Goal: Task Accomplishment & Management: Complete application form

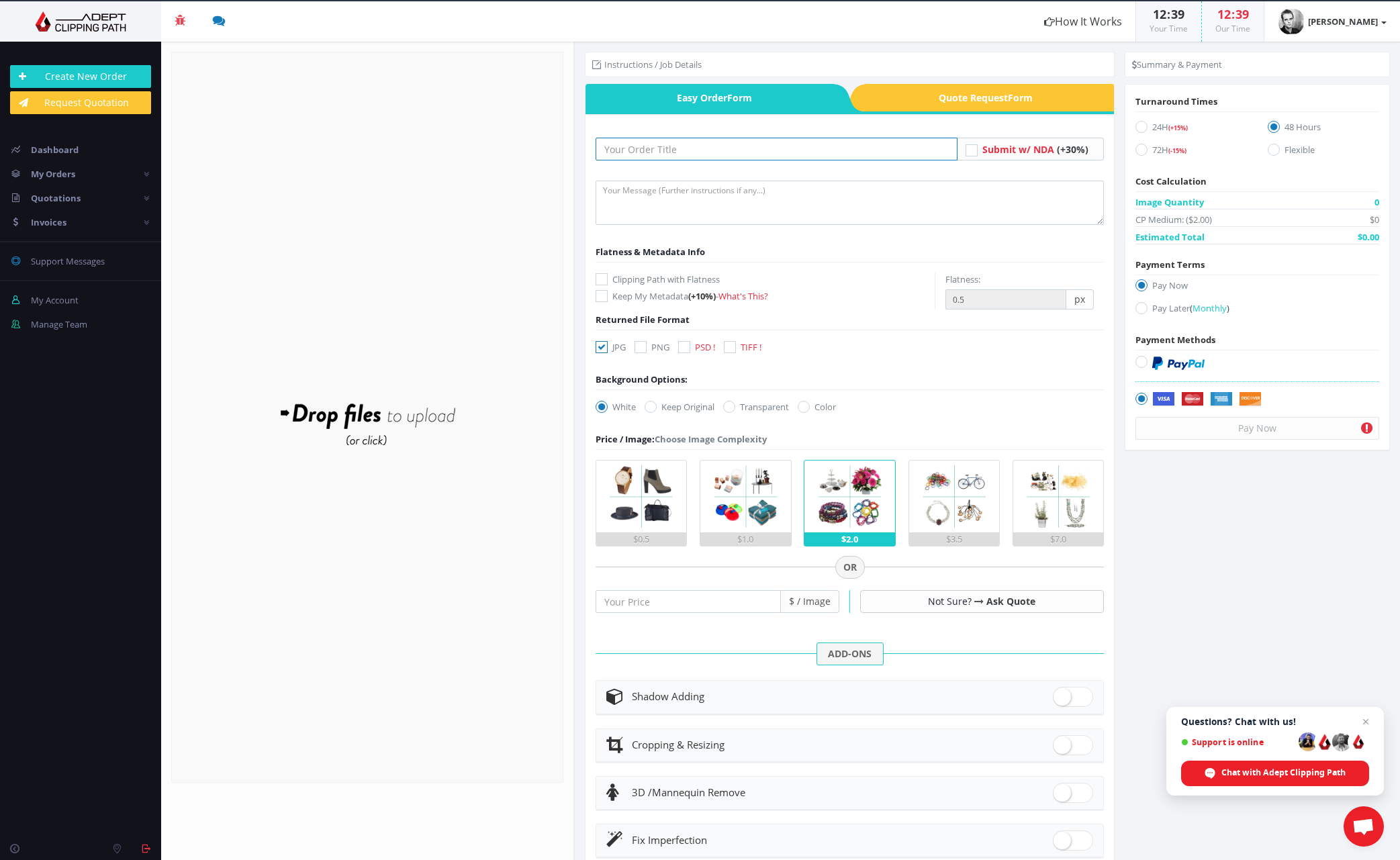
click at [624, 153] on input "text" at bounding box center [776, 149] width 362 height 23
type input "Linde Oct 25"
click at [715, 199] on textarea at bounding box center [849, 203] width 508 height 45
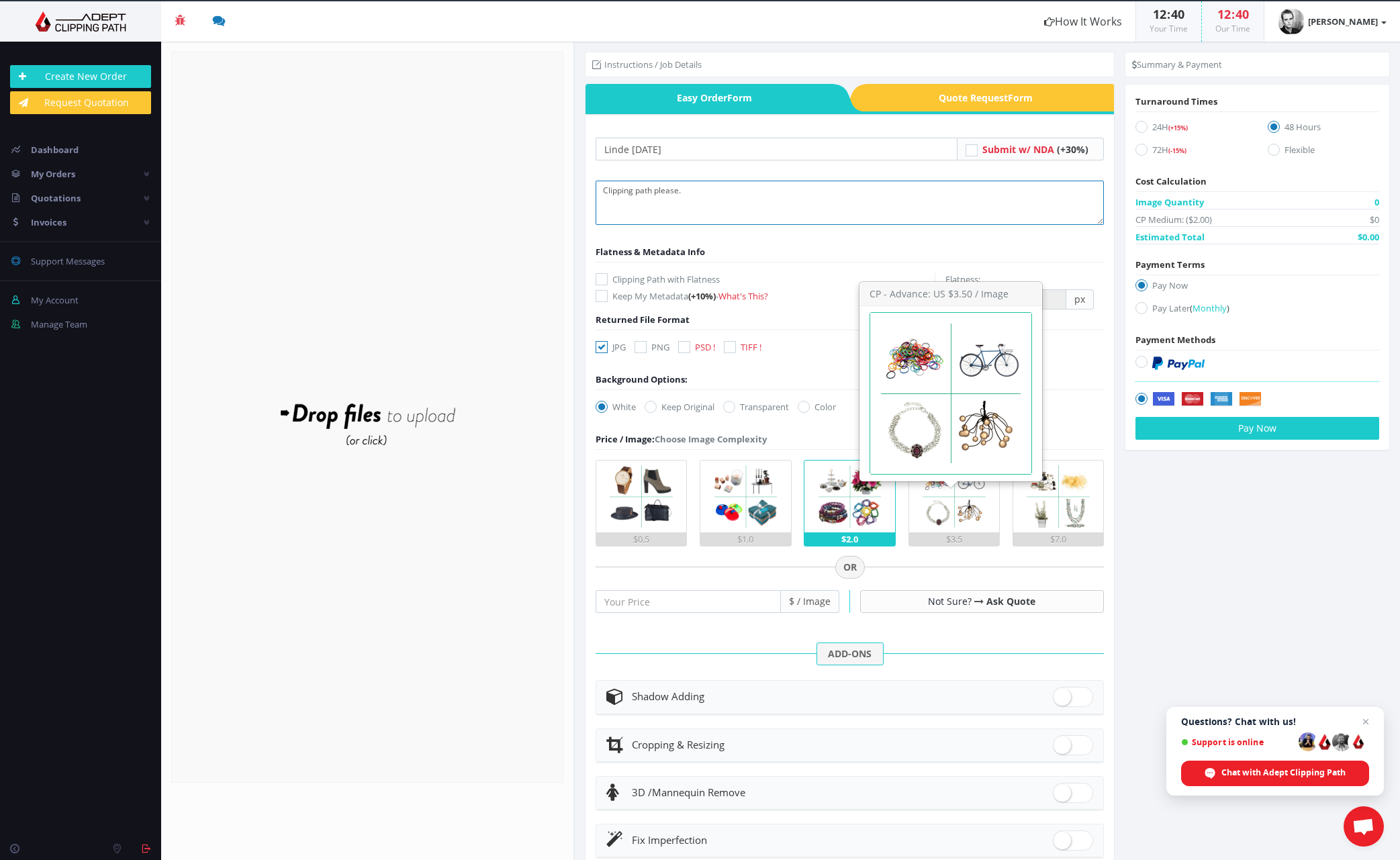
type textarea "Clipping path please."
click at [964, 524] on img at bounding box center [954, 496] width 72 height 72
click at [0, 0] on input "$3.5" at bounding box center [0, 0] width 0 height 0
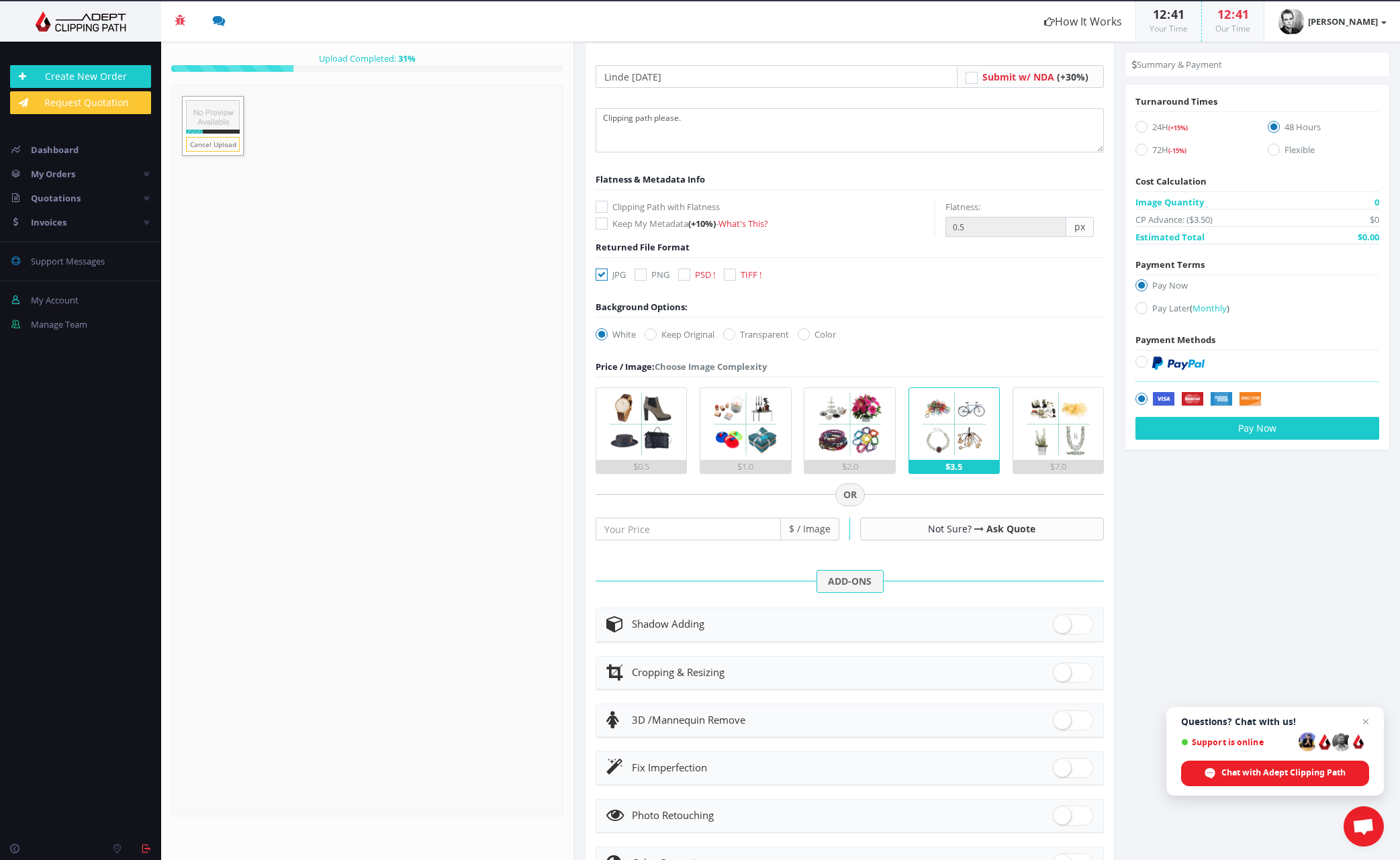
scroll to position [72, 0]
click at [650, 335] on icon at bounding box center [650, 334] width 12 height 12
click at [650, 335] on input "Keep Original" at bounding box center [652, 335] width 9 height 9
radio input "true"
click at [1138, 126] on icon at bounding box center [1141, 126] width 12 height 12
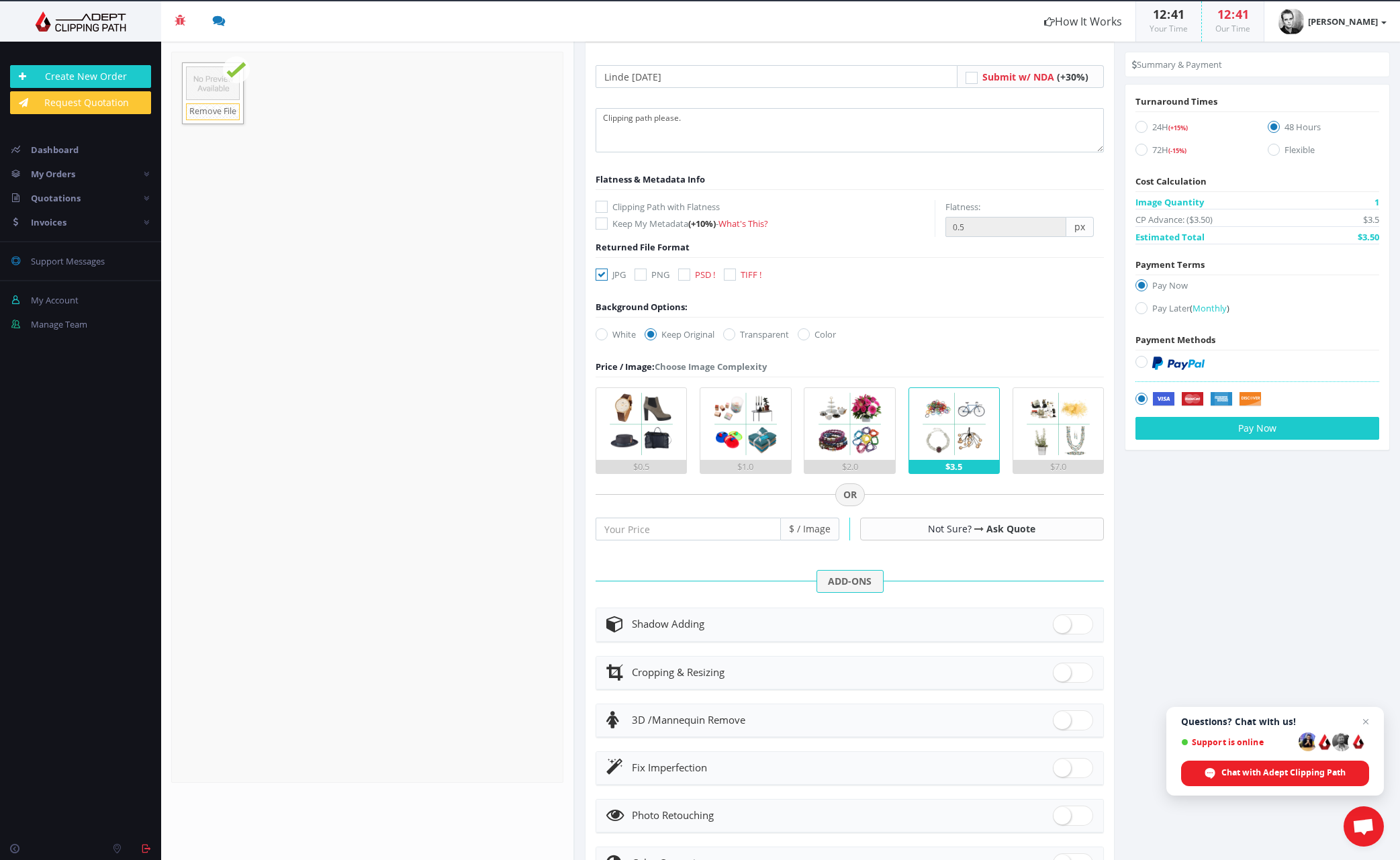
click at [1139, 126] on input "24H (+15%)" at bounding box center [1143, 127] width 9 height 9
radio input "true"
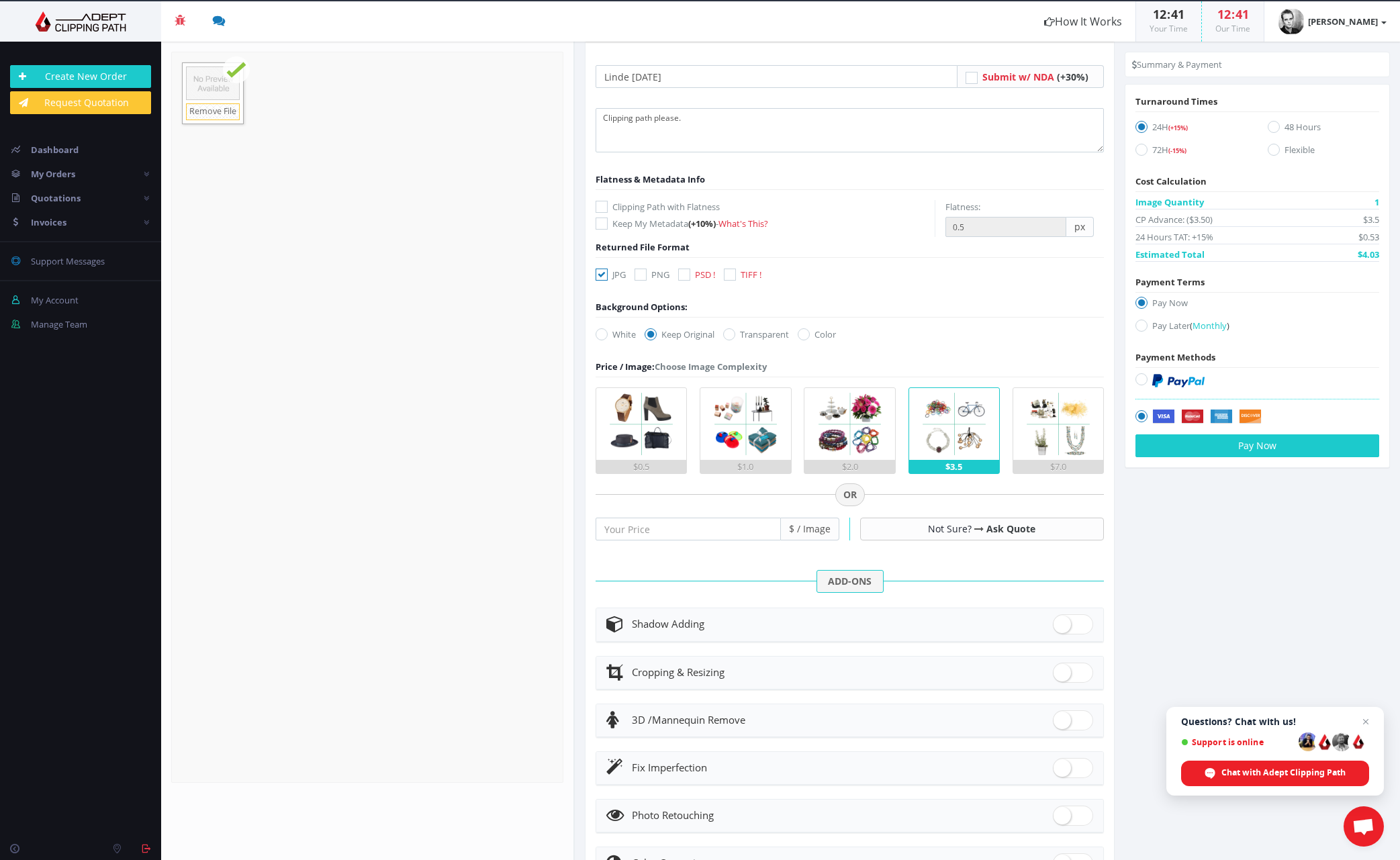
click at [1138, 327] on icon at bounding box center [1141, 325] width 12 height 12
click at [1139, 327] on input "Pay Later ( Monthly )" at bounding box center [1143, 326] width 9 height 9
radio input "true"
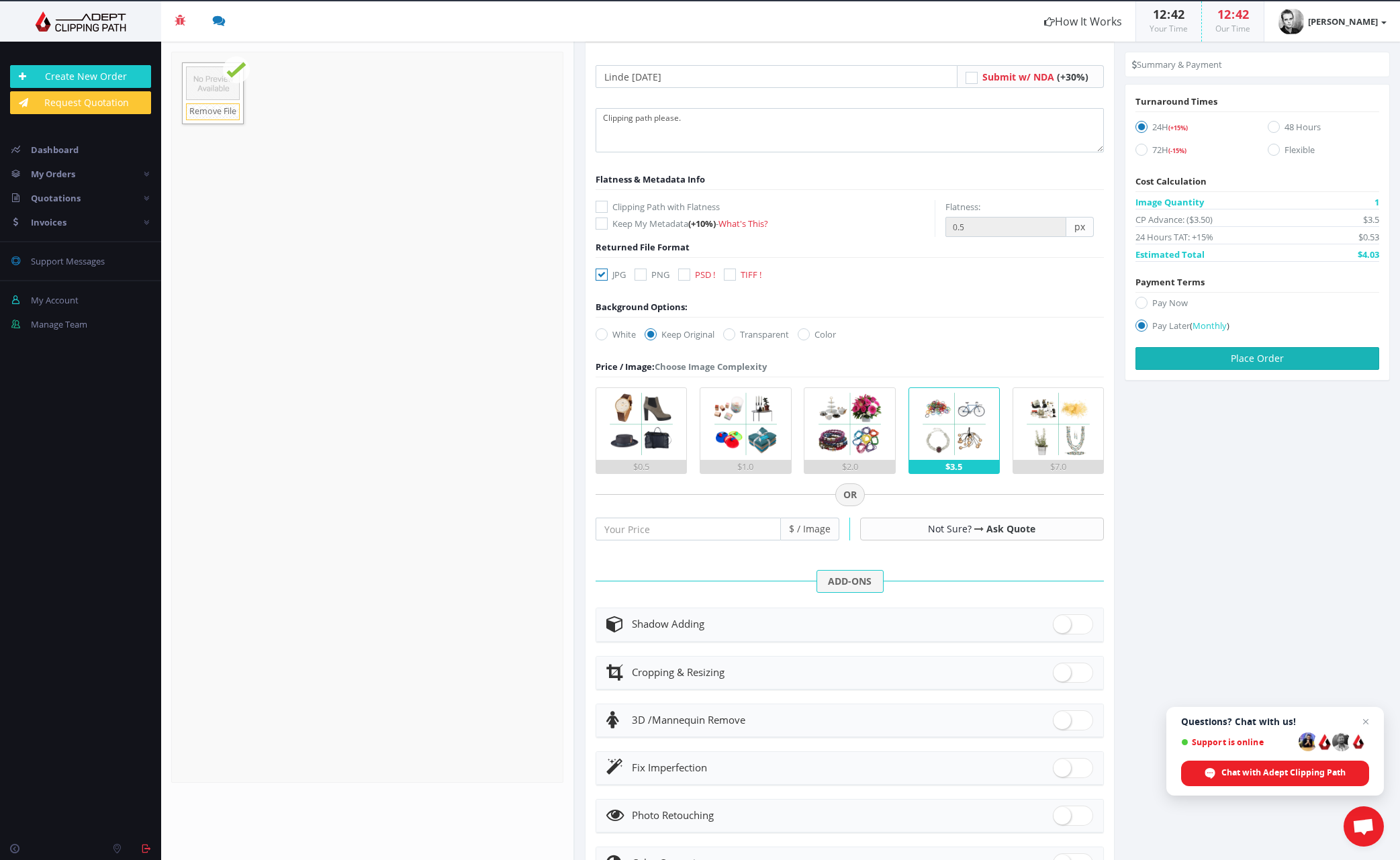
click at [1249, 357] on button "Place Order" at bounding box center [1257, 358] width 244 height 23
